Goal: Task Accomplishment & Management: Complete application form

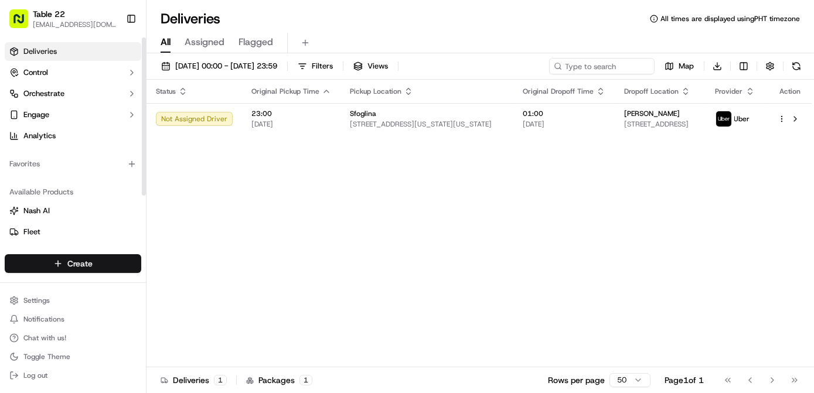
click at [91, 265] on html "Table 22 nikos@table22.com Toggle Sidebar Deliveries Control Orchestrate Engage…" at bounding box center [407, 196] width 814 height 393
click at [213, 280] on link "Delivery" at bounding box center [212, 285] width 131 height 21
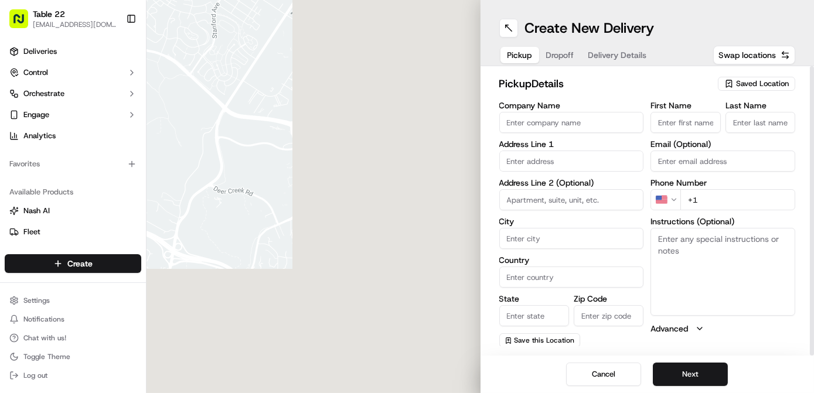
click at [759, 79] on span "Saved Location" at bounding box center [762, 84] width 53 height 11
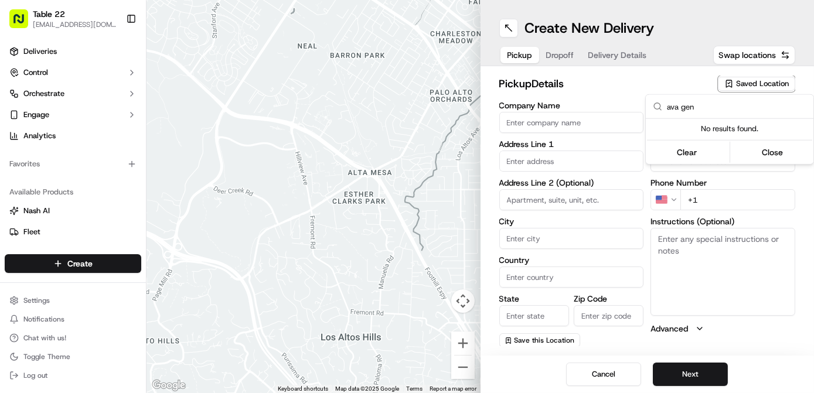
type input "ava gen"
click at [531, 124] on html "Table 22 nikos@table22.com Toggle Sidebar Deliveries Control Orchestrate Engage…" at bounding box center [407, 196] width 814 height 393
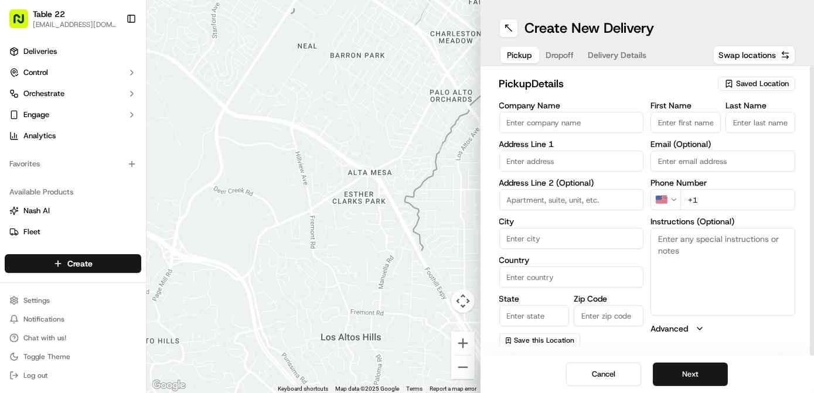
click at [531, 124] on input "Company Name" at bounding box center [571, 122] width 145 height 21
type input "Ava Gene's"
click at [545, 161] on input "text" at bounding box center [571, 161] width 145 height 21
paste input "3377 Southeast Division Street Portland, Oregon 97202"
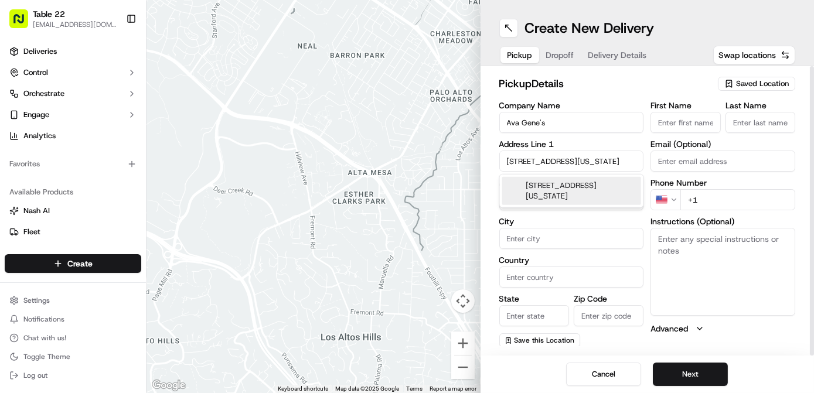
click at [553, 195] on div "3377 Southeast Division Street, Portland, Oregon 97202" at bounding box center [571, 191] width 139 height 28
type input "[STREET_ADDRESS]"
type input "Portland"
type input "United States"
type input "OR"
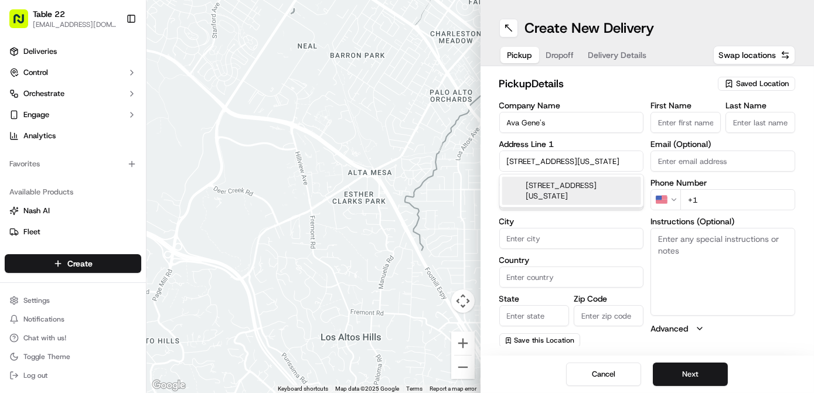
type input "97202"
type input "3377 Southeast Division Street"
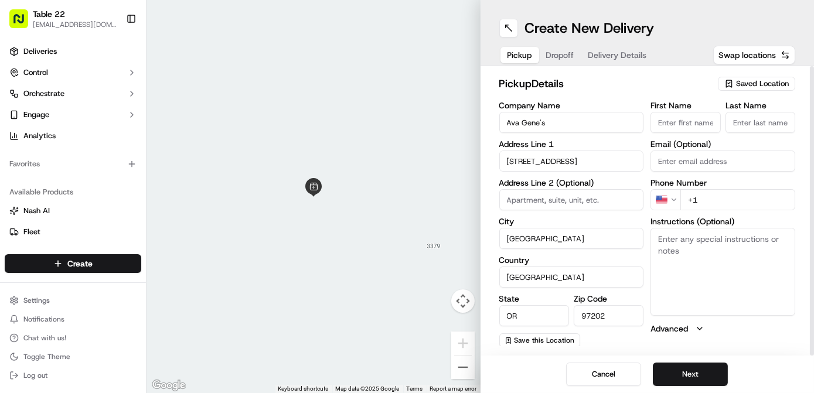
click at [727, 254] on textarea "Instructions (Optional)" at bounding box center [722, 272] width 145 height 88
paste textarea "Tell the restaurant you're picking up the TABLE22 DELIVERY. Please pick up the …"
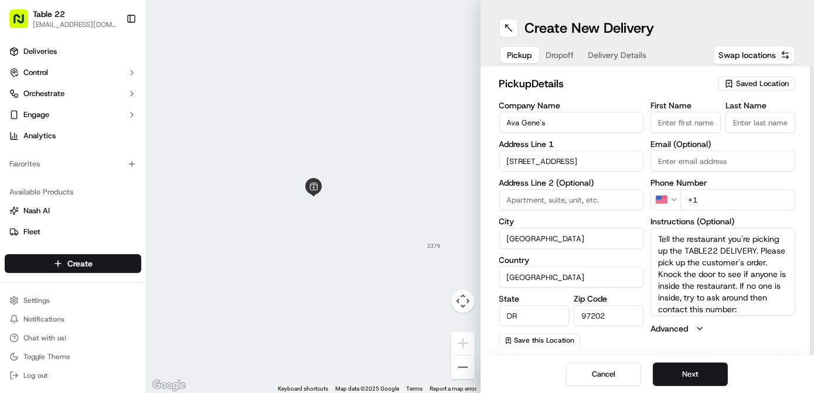
scroll to position [11, 0]
type textarea "Tell the restaurant you're picking up the TABLE22 DELIVERY. Please pick up the …"
click at [738, 199] on input "+1" at bounding box center [737, 199] width 115 height 21
paste input "804 944 9038"
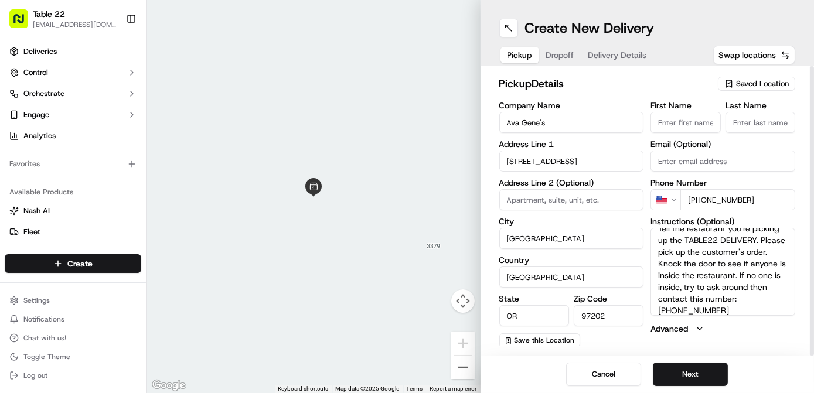
type input "+1 804 944 9038"
click at [553, 349] on div "pickup Details Saved Location Company Name Ava Gene's Address Line 1 3377 South…" at bounding box center [648, 210] width 334 height 289
click at [524, 342] on span "Save this Location" at bounding box center [545, 340] width 60 height 9
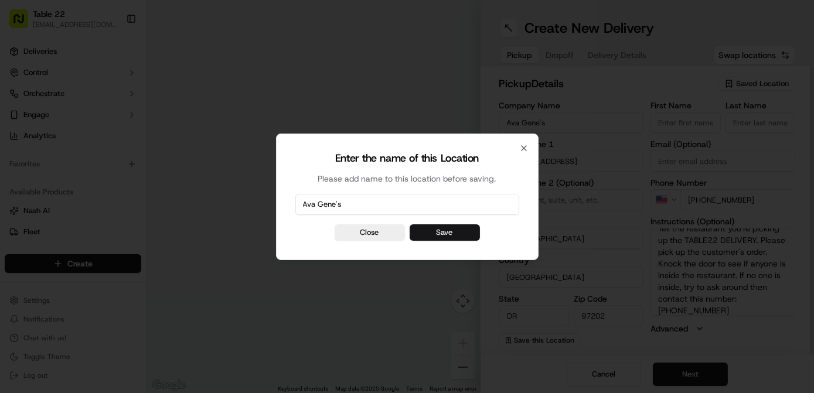
click at [437, 229] on button "Save" at bounding box center [445, 232] width 70 height 16
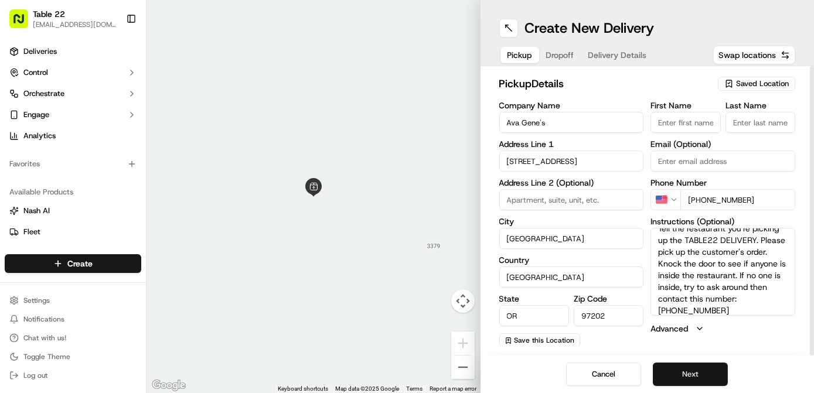
click at [684, 376] on button "Next" at bounding box center [690, 374] width 75 height 23
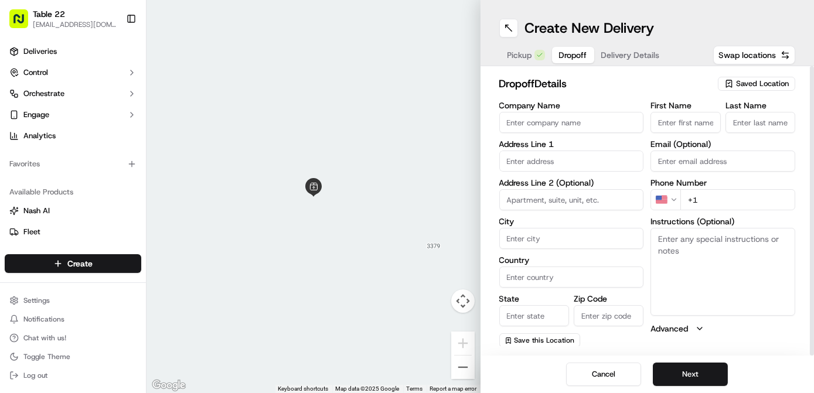
click at [580, 124] on input "Company Name" at bounding box center [571, 122] width 145 height 21
paste input "[PERSON_NAME]"
type input "[PERSON_NAME]"
click at [663, 120] on input "First Name" at bounding box center [685, 122] width 70 height 21
paste input "[PERSON_NAME]"
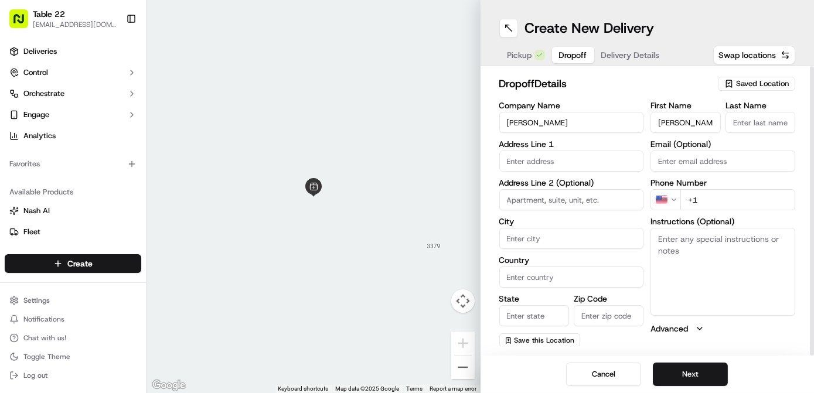
click at [689, 119] on input "[PERSON_NAME]" at bounding box center [685, 122] width 70 height 21
type input "Nicole"
click at [779, 120] on input "Last Name" at bounding box center [760, 122] width 70 height 21
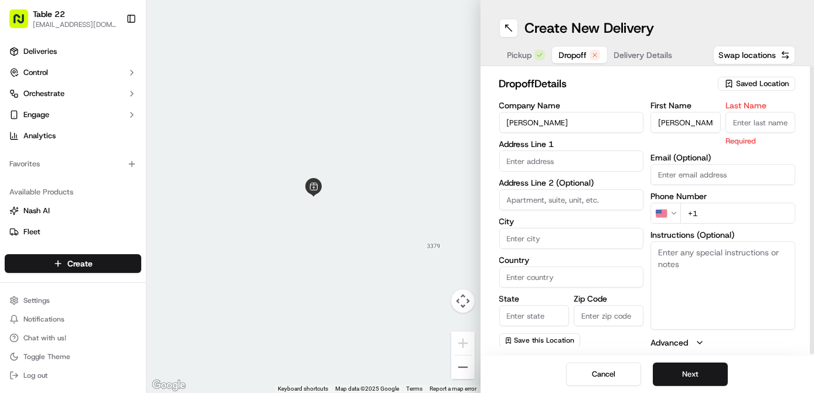
paste input "Petro"
type input "Petro"
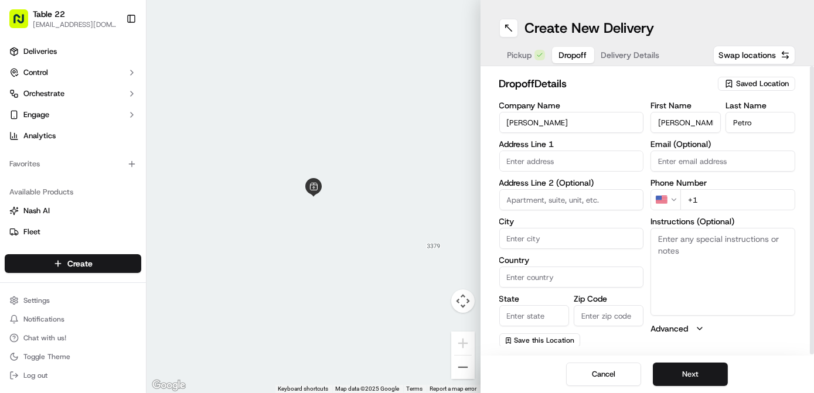
click at [705, 115] on input "Nicole" at bounding box center [685, 122] width 70 height 21
type input "Nicole"
click at [720, 205] on input "+1" at bounding box center [737, 199] width 115 height 21
paste input "415 793 8713"
type input "+1 415 793 8713"
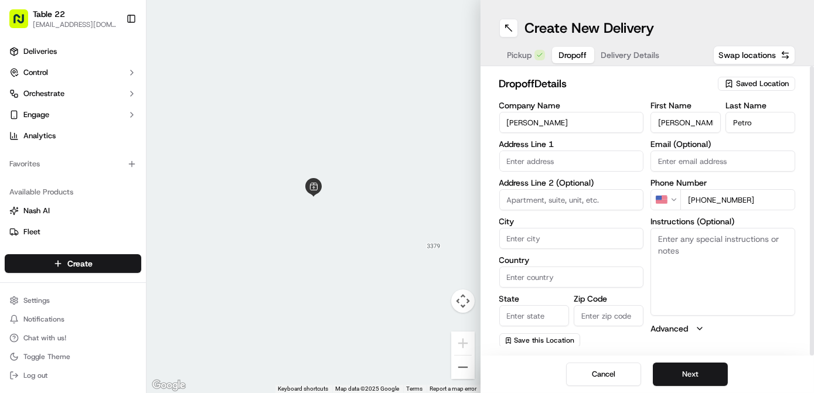
click at [694, 254] on textarea "Instructions (Optional)" at bounding box center [722, 272] width 145 height 88
click at [708, 263] on textarea "Instructions (Optional)" at bounding box center [722, 272] width 145 height 88
paste textarea "Front porch please"
type textarea "Front porch please"
click at [548, 155] on input "text" at bounding box center [571, 161] width 145 height 21
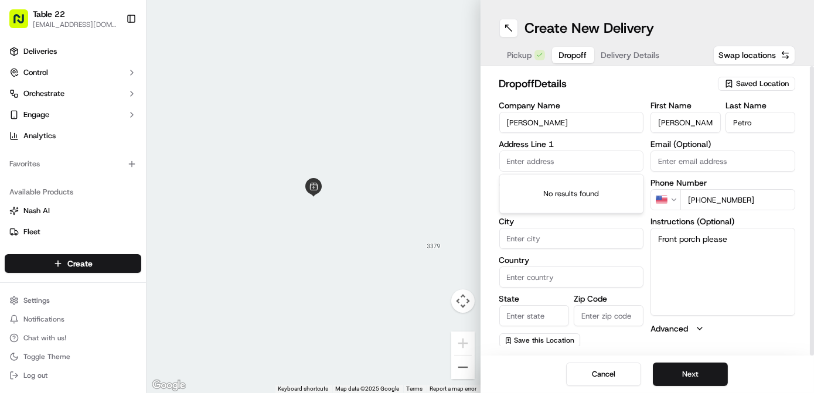
paste input "636 Northeast Mirimar Place Portland, Oregon 97232"
click at [561, 199] on div "636 Northeast Mirimar Place, Portland, Oregon 97232" at bounding box center [571, 191] width 139 height 28
type input "[STREET_ADDRESS]"
type input "Portland"
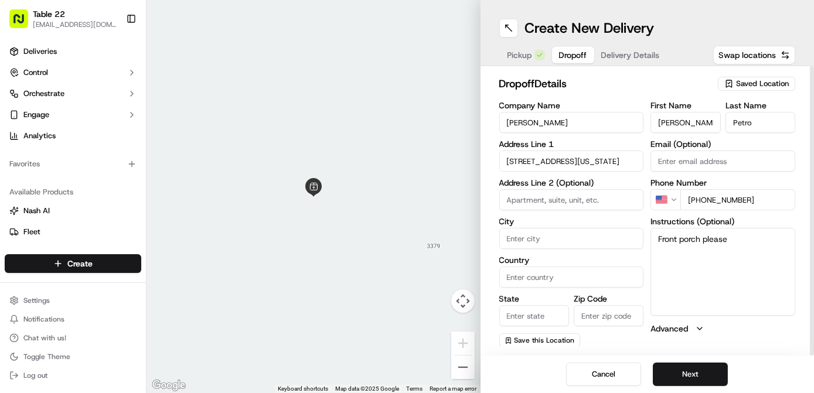
type input "United States"
type input "OR"
type input "97232"
type input "636 Northeast Mirimar Place"
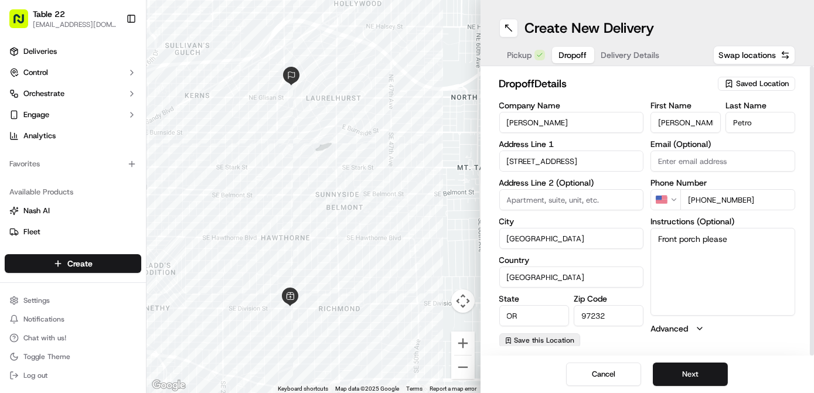
click at [520, 340] on span "Save this Location" at bounding box center [545, 340] width 60 height 9
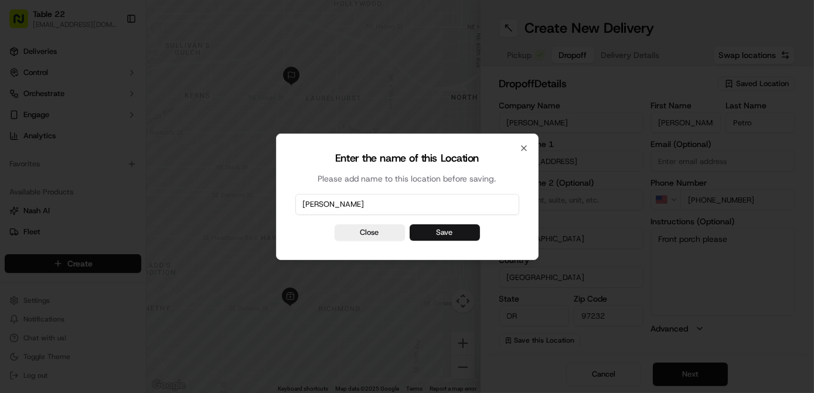
click at [451, 230] on button "Save" at bounding box center [445, 232] width 70 height 16
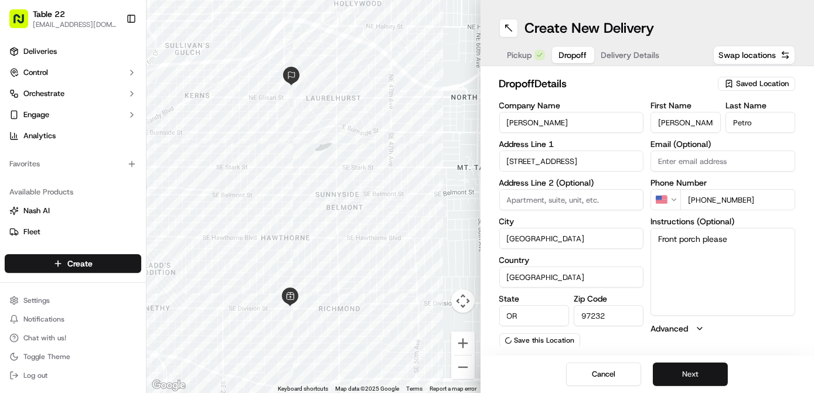
click at [700, 372] on button "Next" at bounding box center [690, 374] width 75 height 23
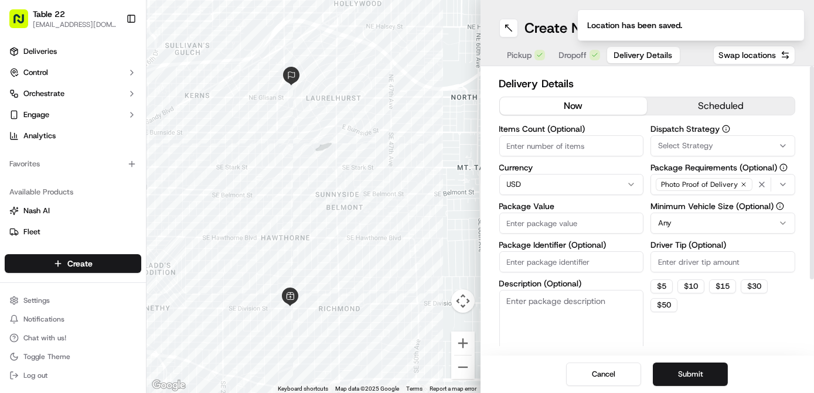
click at [689, 144] on span "Select Strategy" at bounding box center [685, 146] width 55 height 11
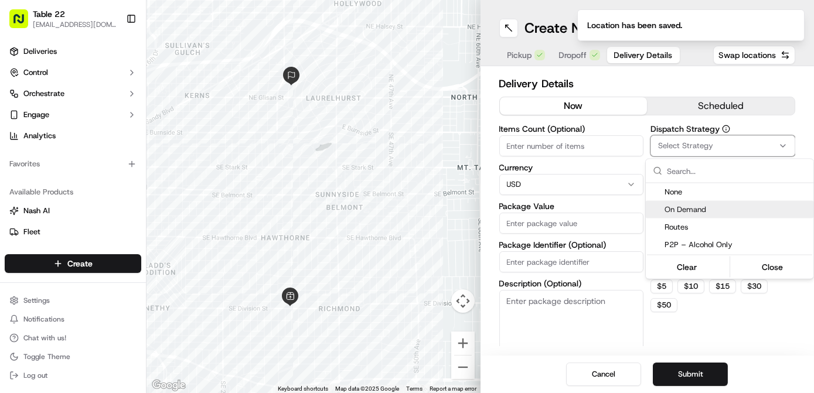
click at [713, 209] on span "On Demand" at bounding box center [737, 210] width 144 height 11
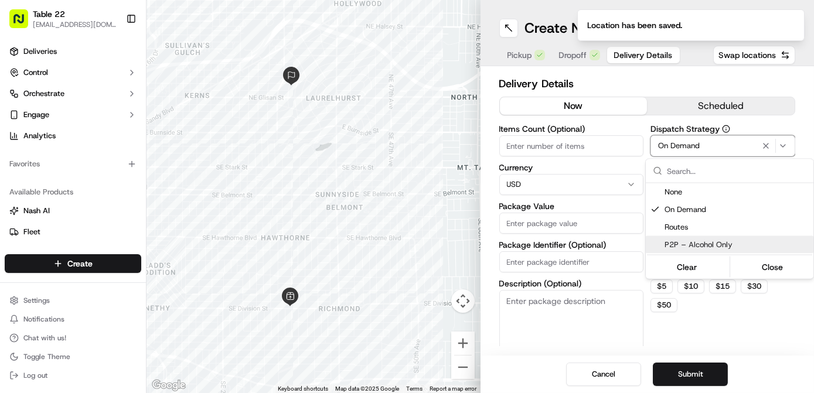
click at [710, 310] on html "Table 22 nikos@table22.com Toggle Sidebar Deliveries Control Orchestrate Engage…" at bounding box center [407, 196] width 814 height 393
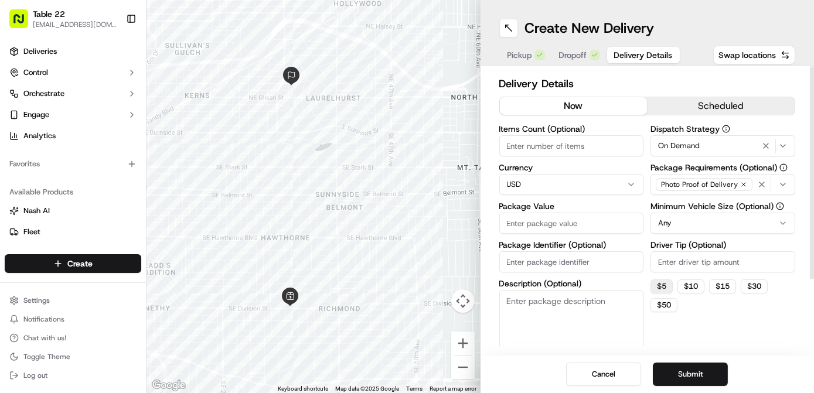
click at [666, 282] on button "$ 5" at bounding box center [661, 287] width 22 height 14
type input "5"
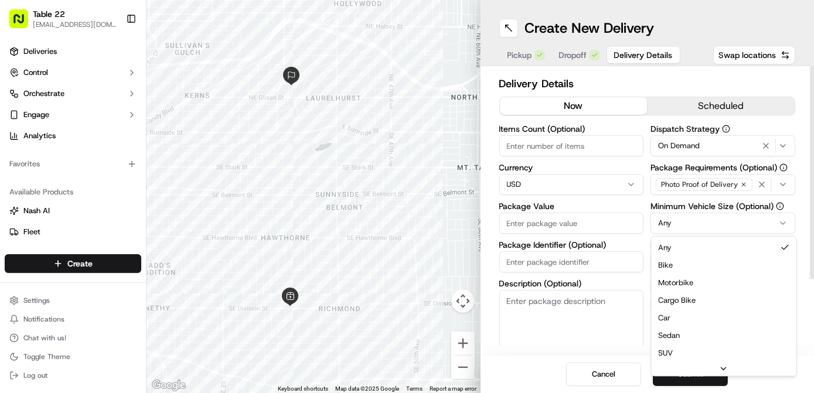
click at [699, 217] on html "Table 22 nikos@table22.com Toggle Sidebar Deliveries Control Orchestrate Engage…" at bounding box center [407, 196] width 814 height 393
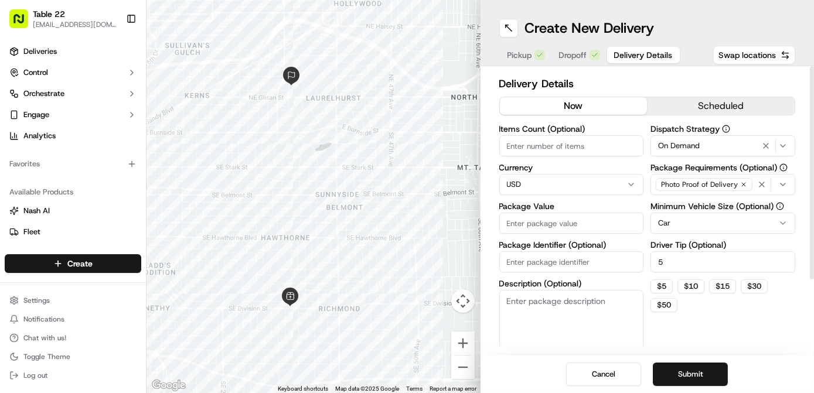
click at [750, 187] on div "Photo Proof of Delivery" at bounding box center [703, 185] width 101 height 18
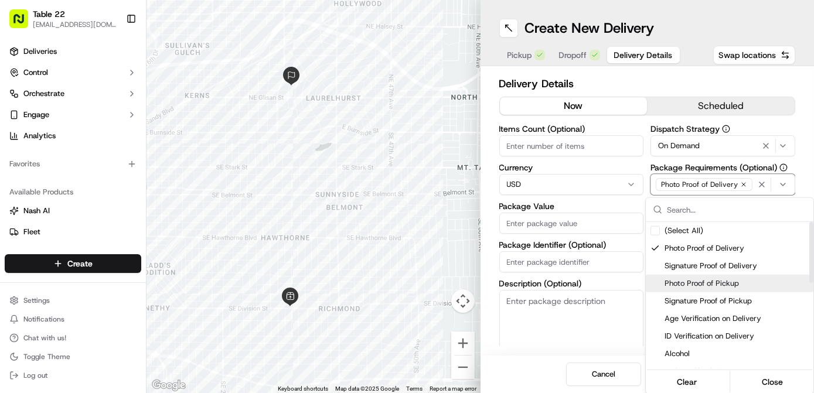
click at [710, 275] on div "Photo Proof of Pickup" at bounding box center [730, 284] width 168 height 18
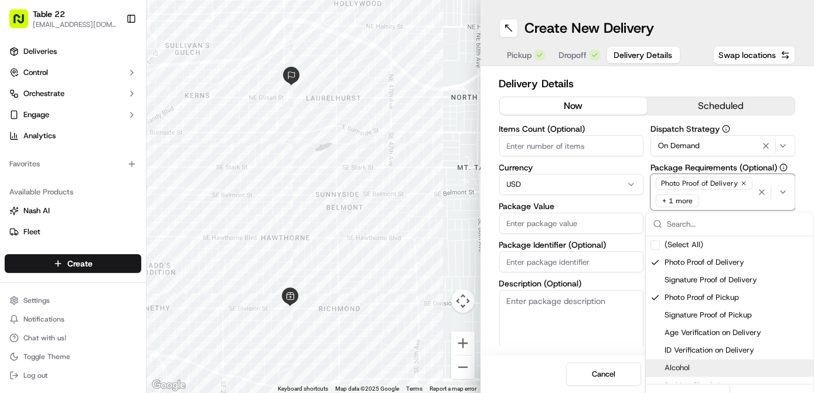
click at [560, 227] on html "Table 22 nikos@table22.com Toggle Sidebar Deliveries Control Orchestrate Engage…" at bounding box center [407, 196] width 814 height 393
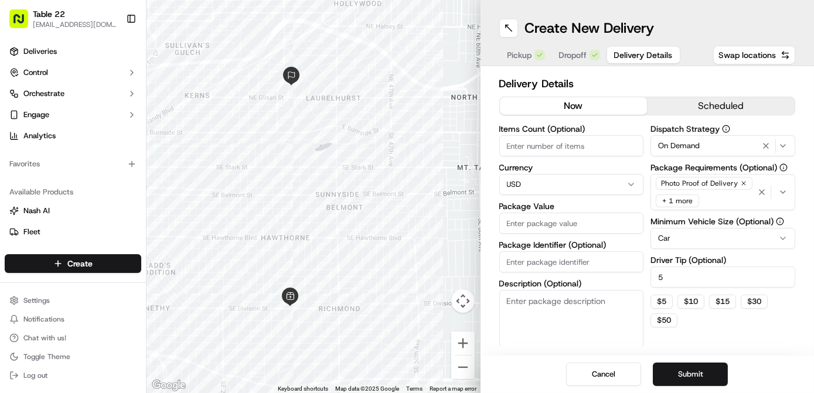
click at [560, 227] on input "Package Value" at bounding box center [571, 223] width 145 height 21
type input "100"
click at [559, 326] on textarea "Description (Optional)" at bounding box center [571, 323] width 145 height 66
paste textarea "Pasta and Provisions"
type textarea "Missing Pasta and Provisions"
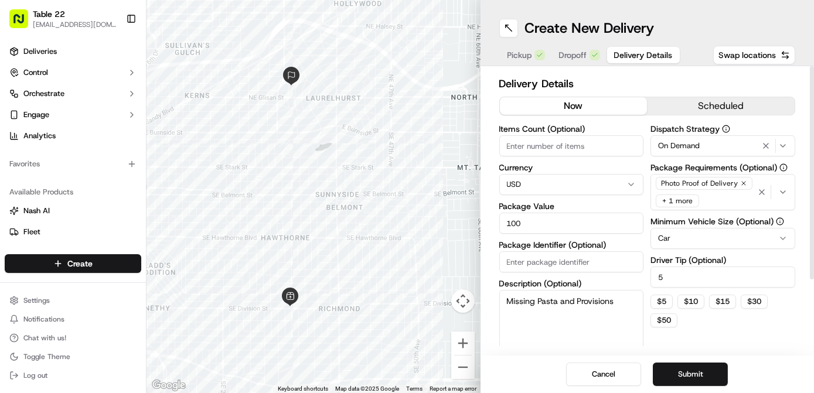
drag, startPoint x: 699, startPoint y: 368, endPoint x: 697, endPoint y: 374, distance: 6.7
click at [699, 368] on button "Submit" at bounding box center [690, 374] width 75 height 23
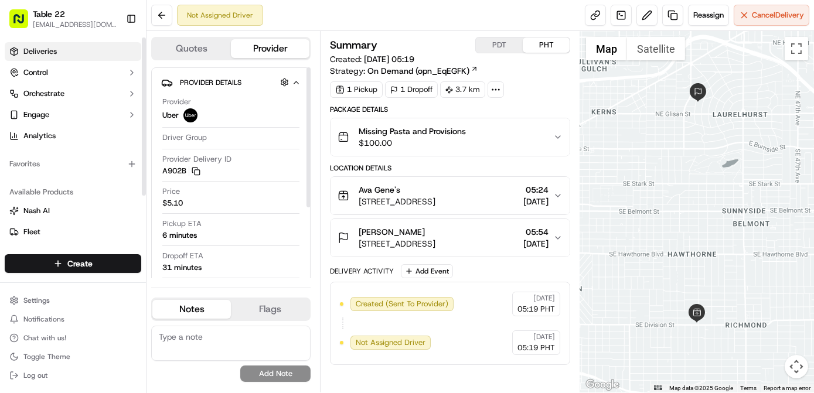
click at [96, 57] on link "Deliveries" at bounding box center [73, 51] width 137 height 19
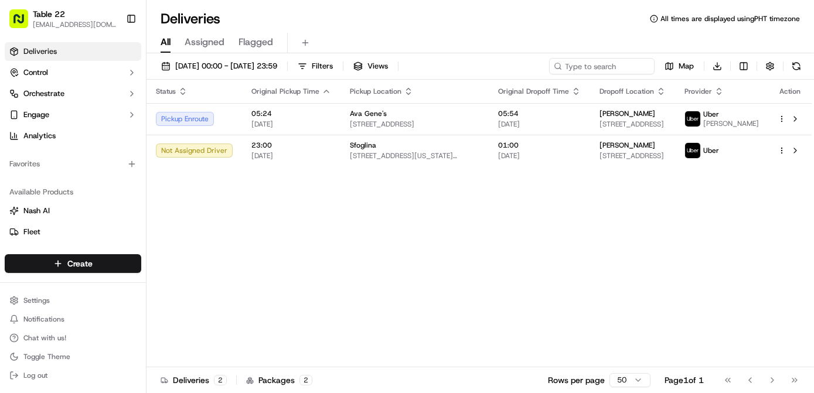
click at [391, 227] on div "Status Original Pickup Time Pickup Location Original Dropoff Time Dropoff Locat…" at bounding box center [479, 224] width 665 height 288
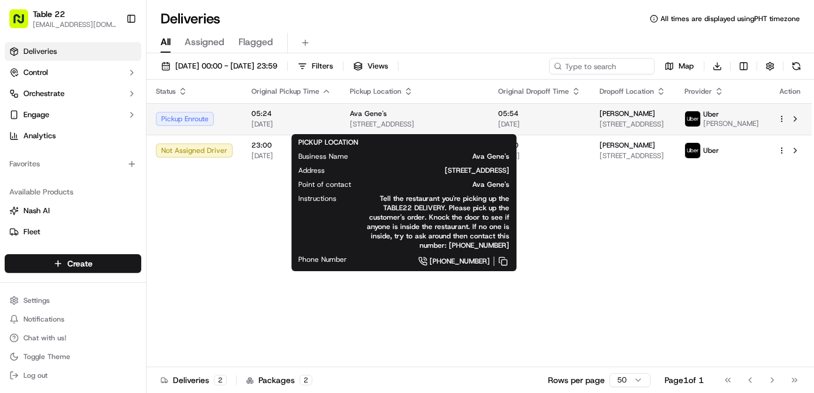
click at [430, 128] on span "[STREET_ADDRESS]" at bounding box center [415, 124] width 130 height 9
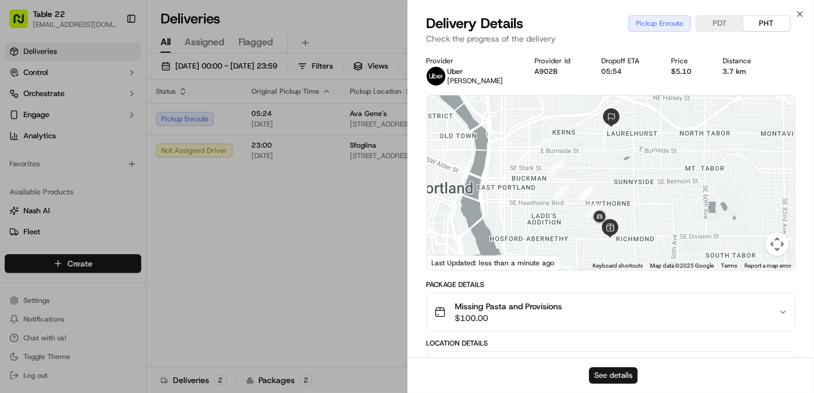
click at [629, 383] on button "See details" at bounding box center [613, 375] width 49 height 16
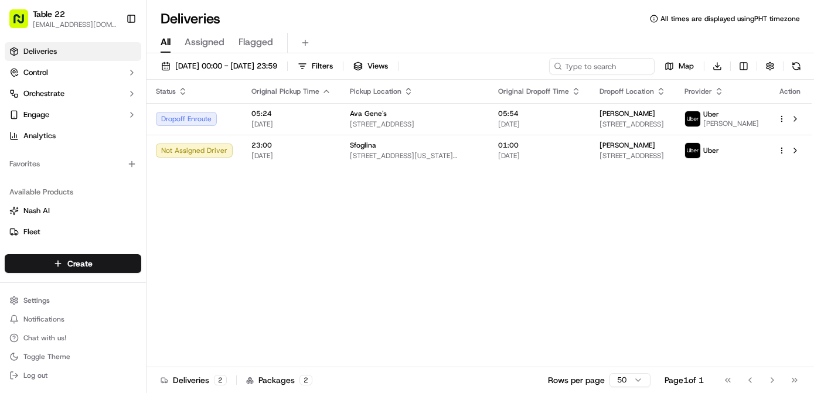
click at [397, 292] on div "Status Original Pickup Time Pickup Location Original Dropoff Time Dropoff Locat…" at bounding box center [479, 224] width 665 height 288
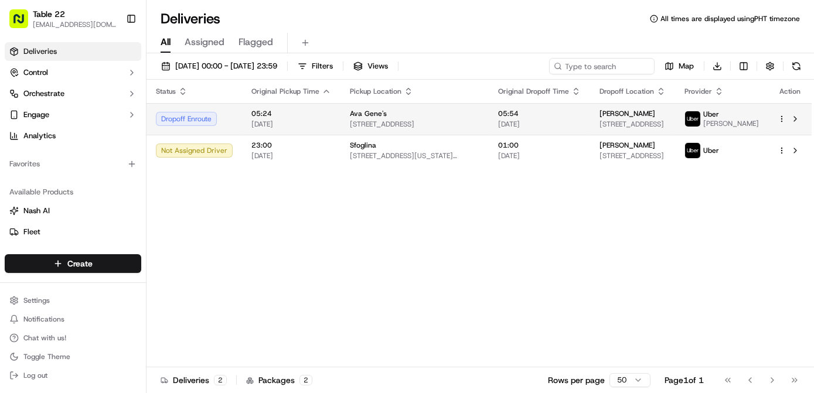
click at [511, 117] on span "05:54" at bounding box center [539, 113] width 83 height 9
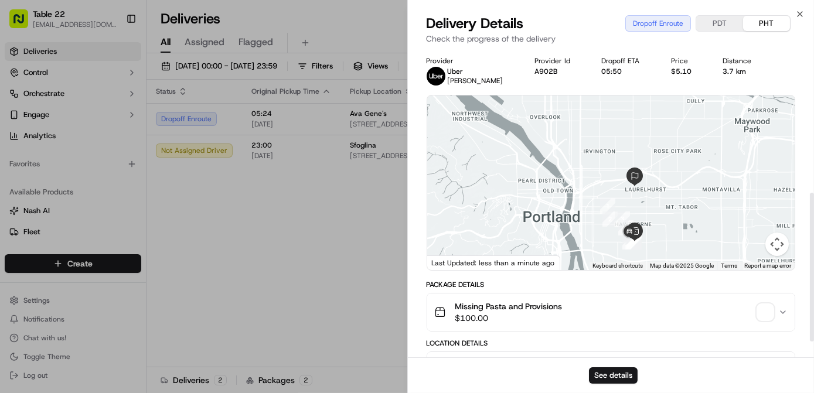
scroll to position [333, 0]
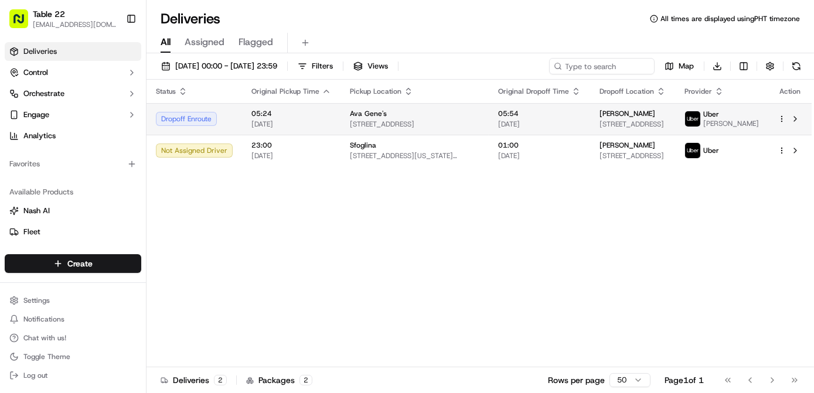
click at [394, 113] on div "Ava Gene's" at bounding box center [415, 113] width 130 height 9
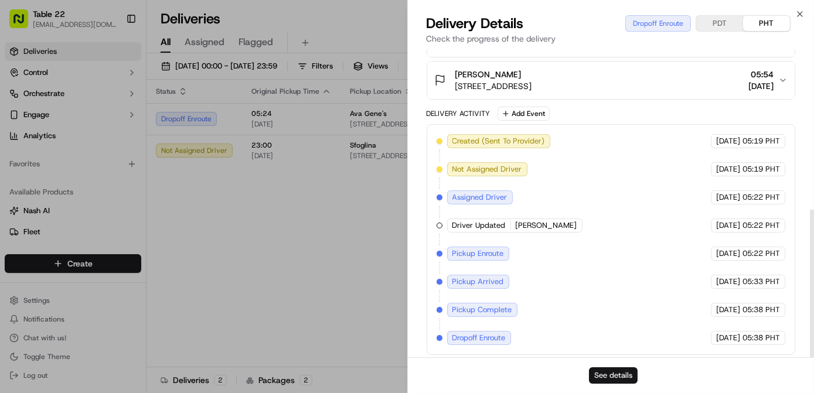
click at [614, 374] on button "See details" at bounding box center [613, 375] width 49 height 16
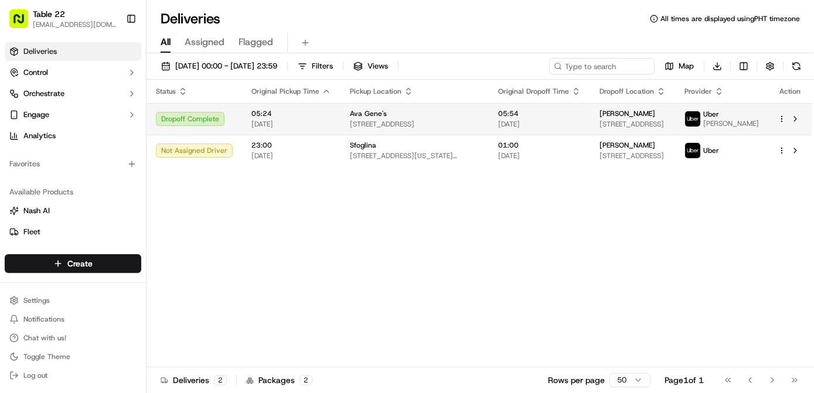
click at [498, 121] on div "05:54 20/09/2025" at bounding box center [539, 119] width 83 height 20
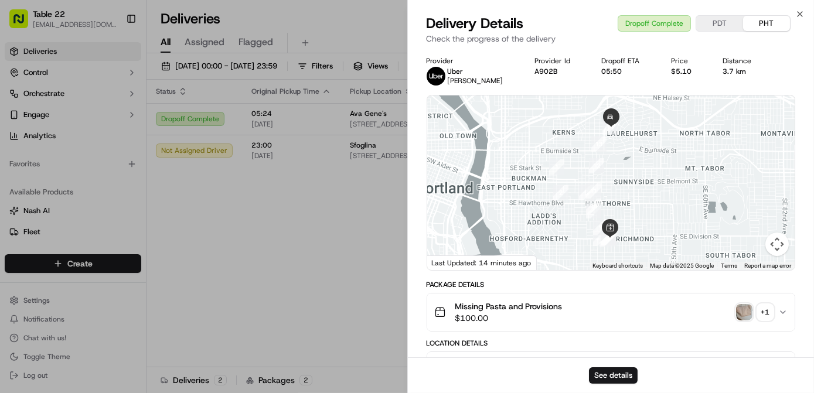
click at [762, 309] on div "+ 1" at bounding box center [765, 312] width 16 height 16
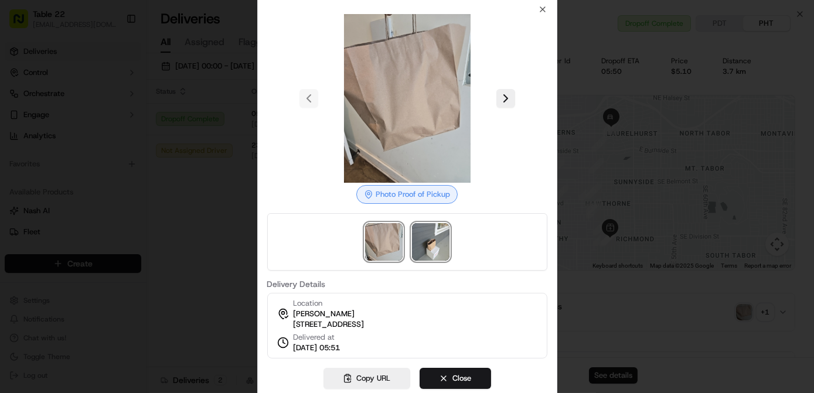
click at [432, 241] on img at bounding box center [431, 242] width 38 height 38
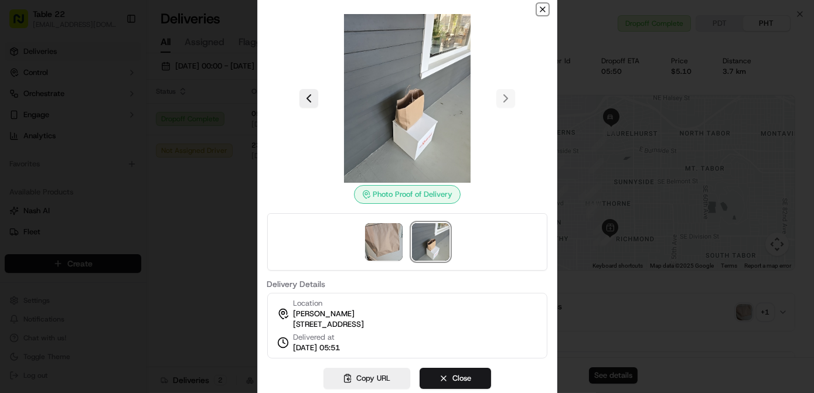
click at [544, 7] on icon "button" at bounding box center [542, 9] width 5 height 5
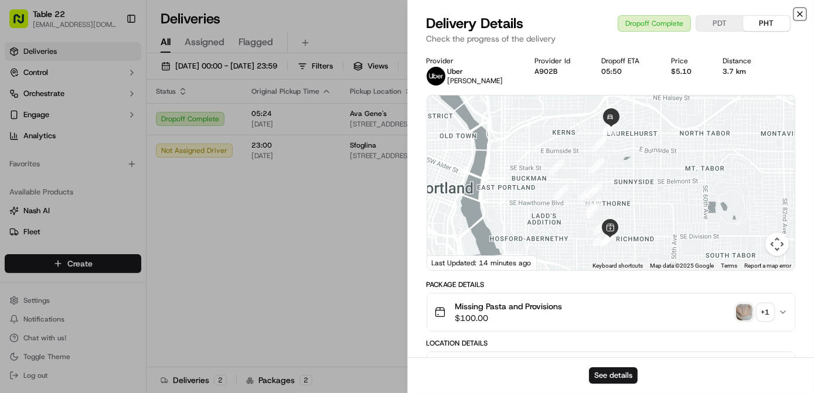
click at [800, 13] on icon "button" at bounding box center [799, 13] width 9 height 9
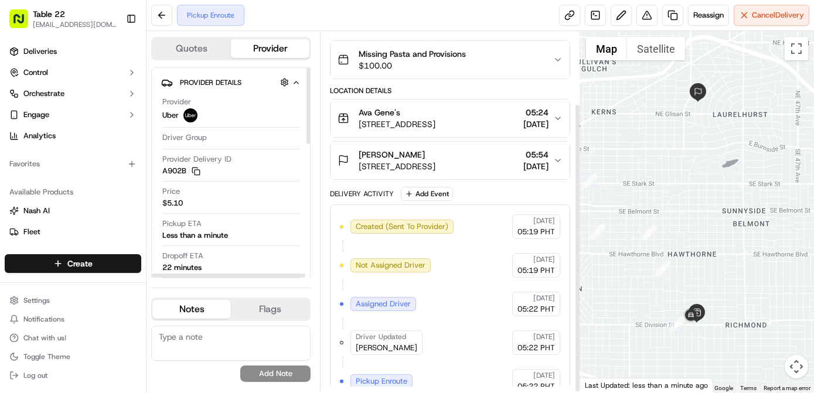
scroll to position [90, 0]
